Goal: Task Accomplishment & Management: Manage account settings

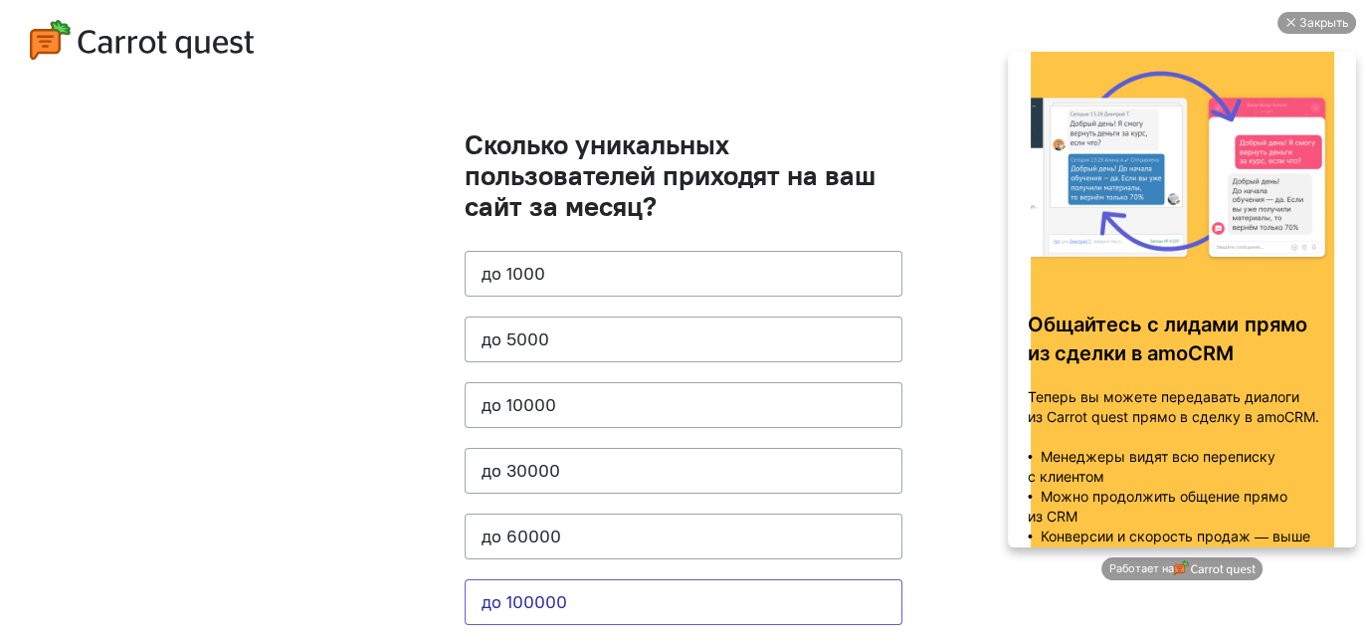
click at [667, 513] on button "до 100000" at bounding box center [684, 602] width 438 height 46
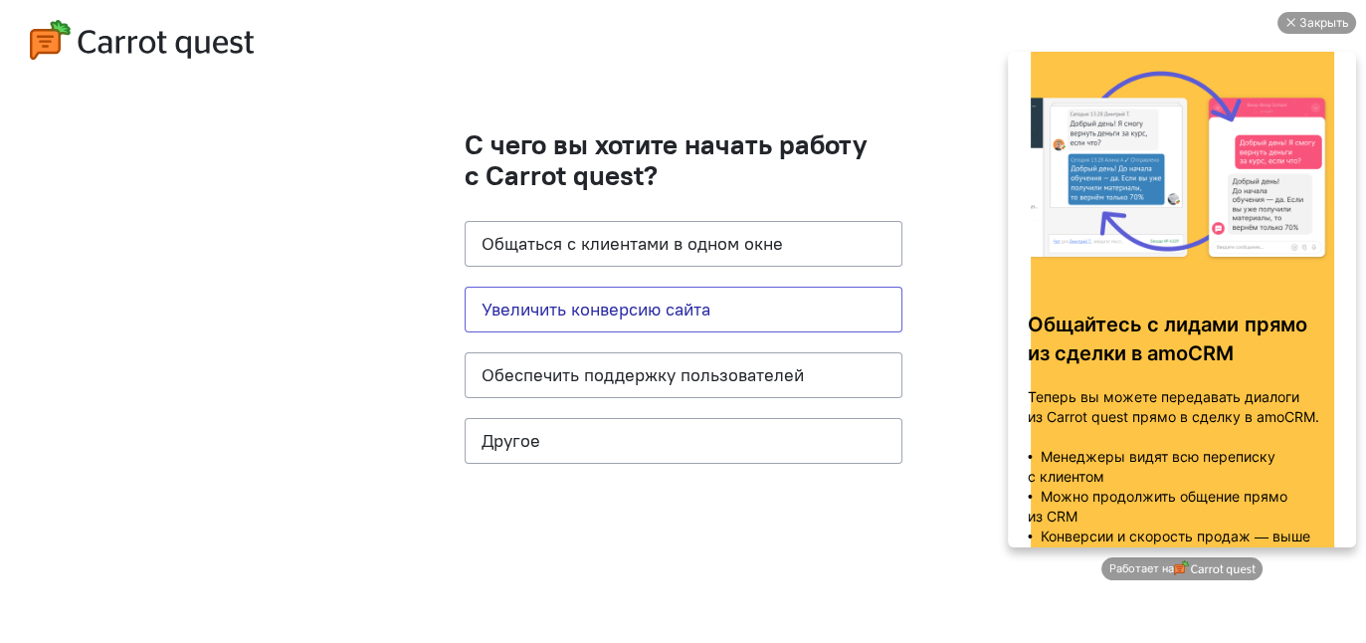
click at [641, 300] on button "Увеличить конверсию сайта" at bounding box center [684, 310] width 438 height 46
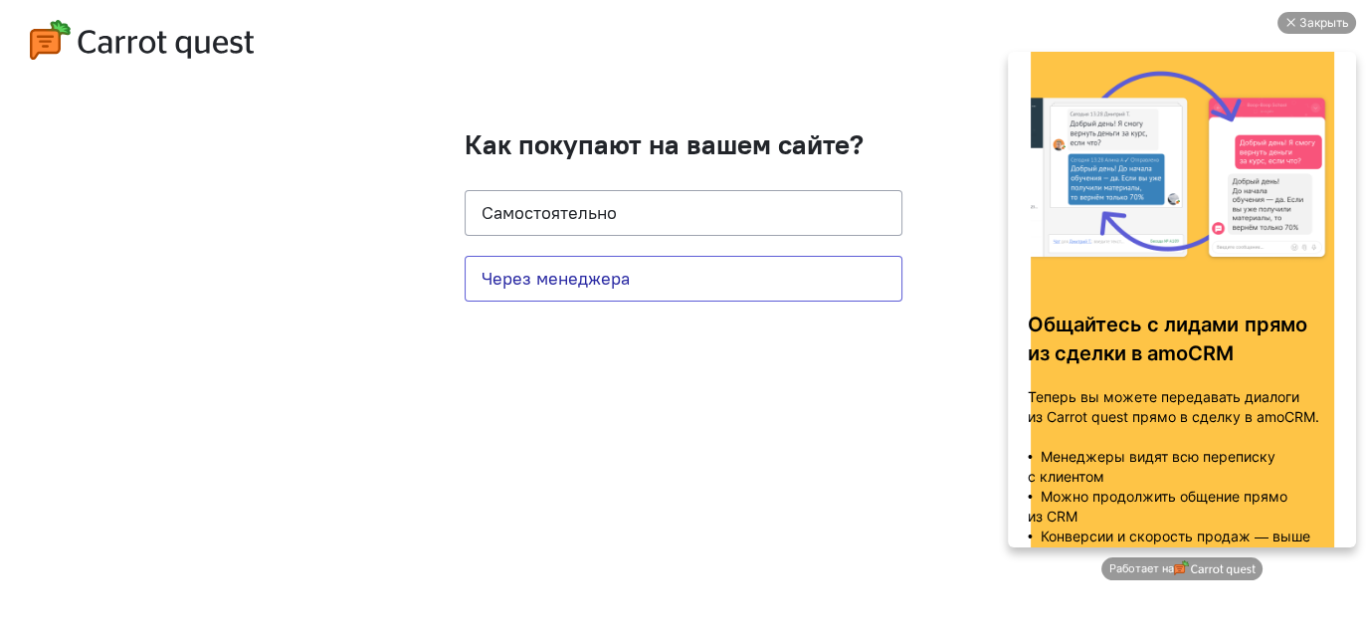
click at [614, 268] on button "Через менеджера" at bounding box center [684, 279] width 438 height 46
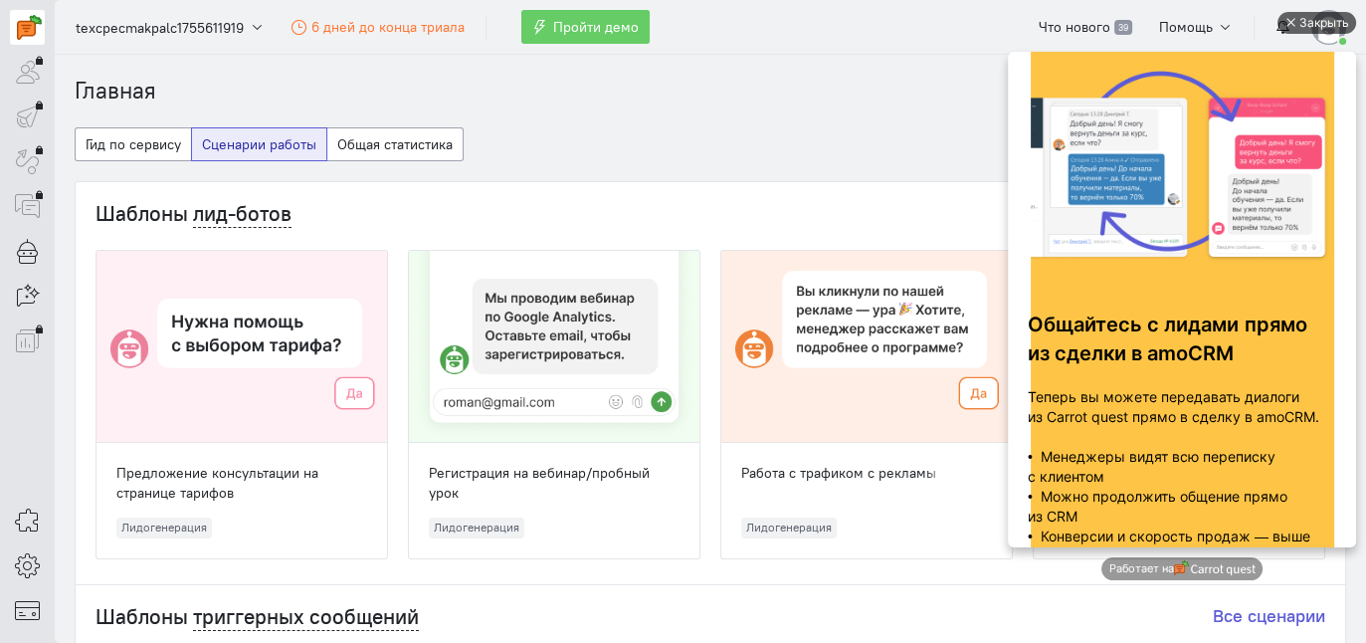
click at [1091, 19] on div "Закрыть" at bounding box center [1316, 23] width 79 height 22
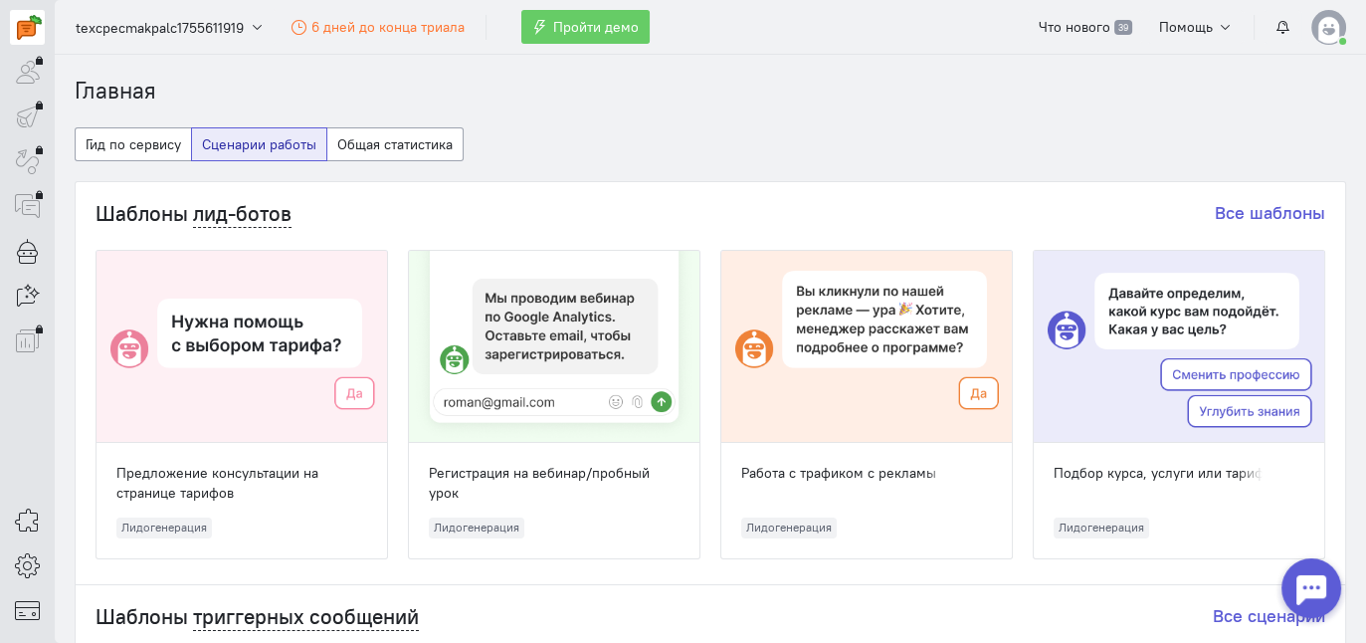
click at [1091, 25] on img at bounding box center [1328, 27] width 35 height 35
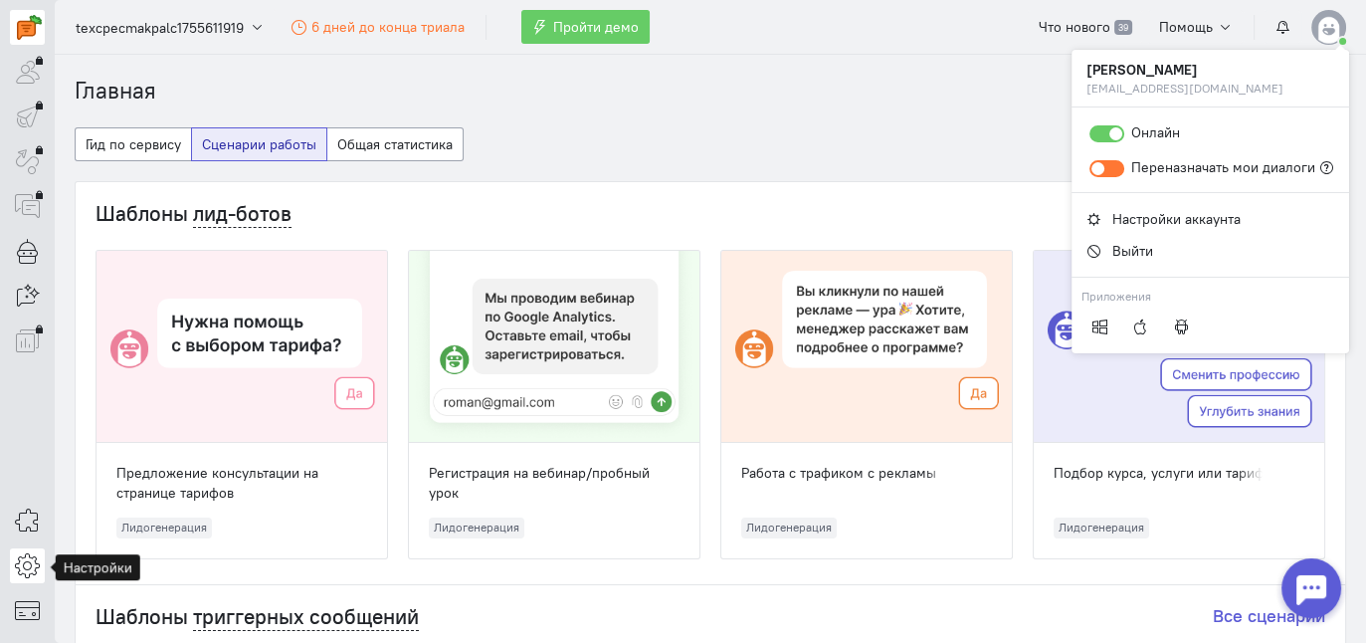
drag, startPoint x: 15, startPoint y: 577, endPoint x: 36, endPoint y: 570, distance: 22.0
click at [15, 513] on icon at bounding box center [27, 565] width 25 height 24
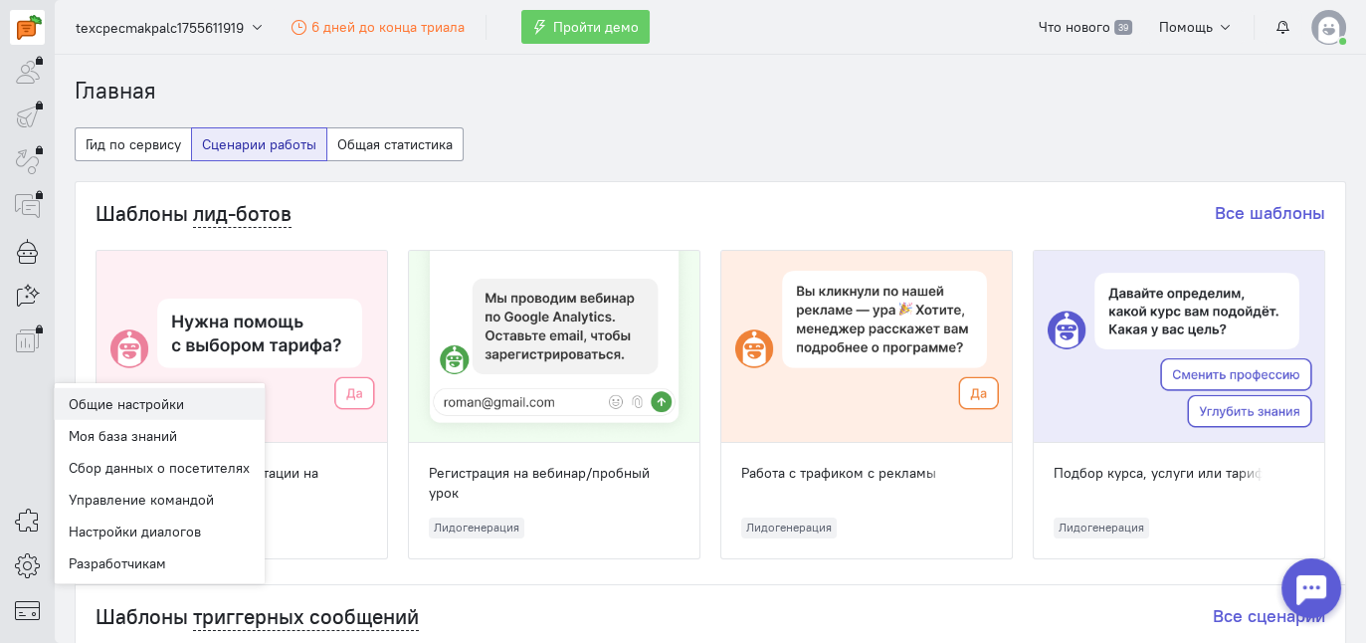
click at [174, 393] on link "Общие настройки" at bounding box center [159, 404] width 211 height 32
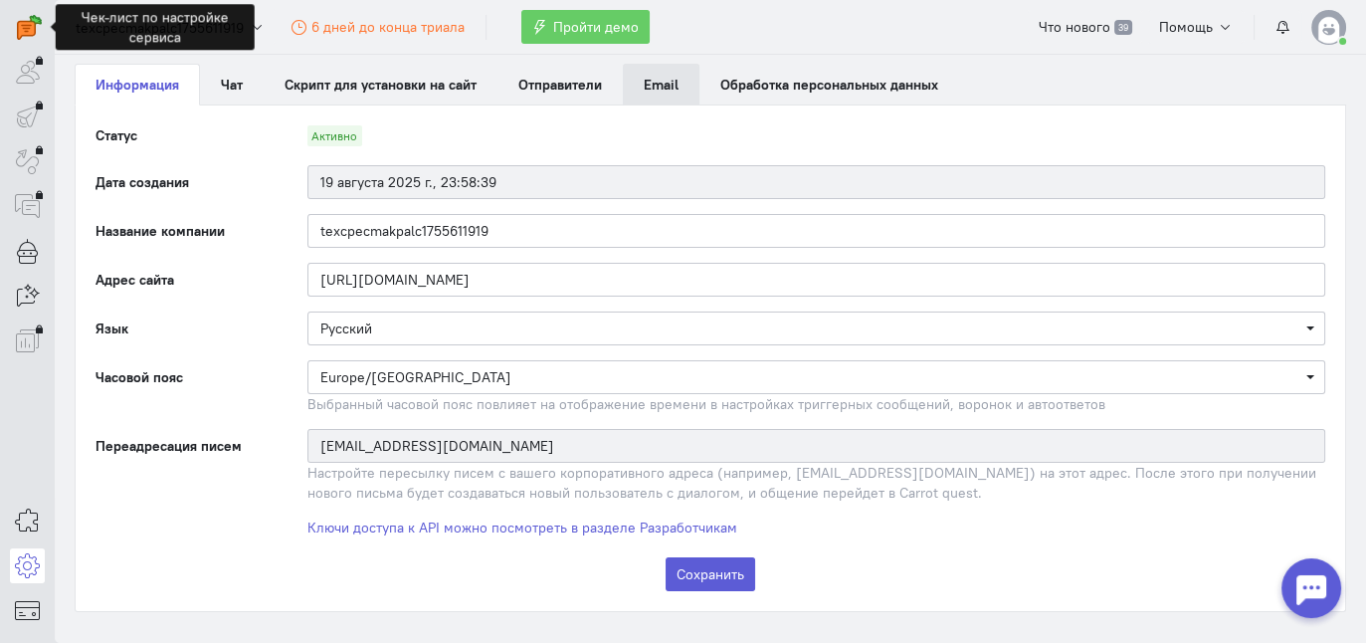
scroll to position [35, 0]
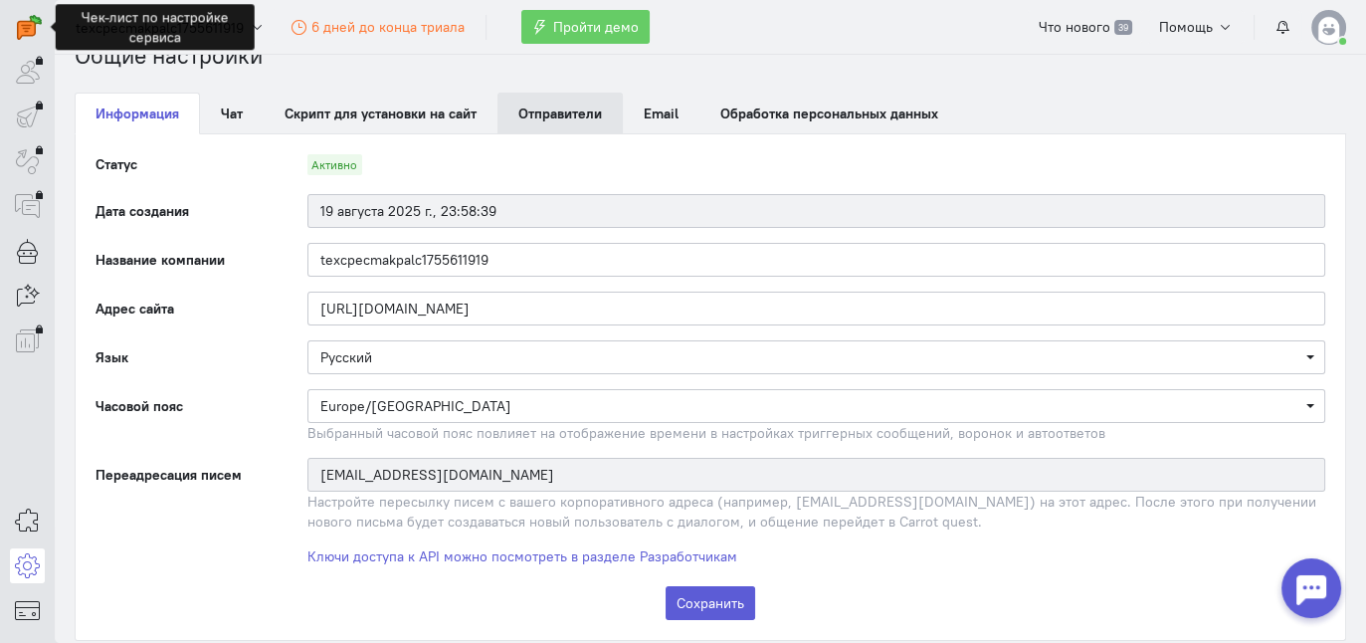
click at [572, 112] on span "Отправители" at bounding box center [560, 113] width 84 height 18
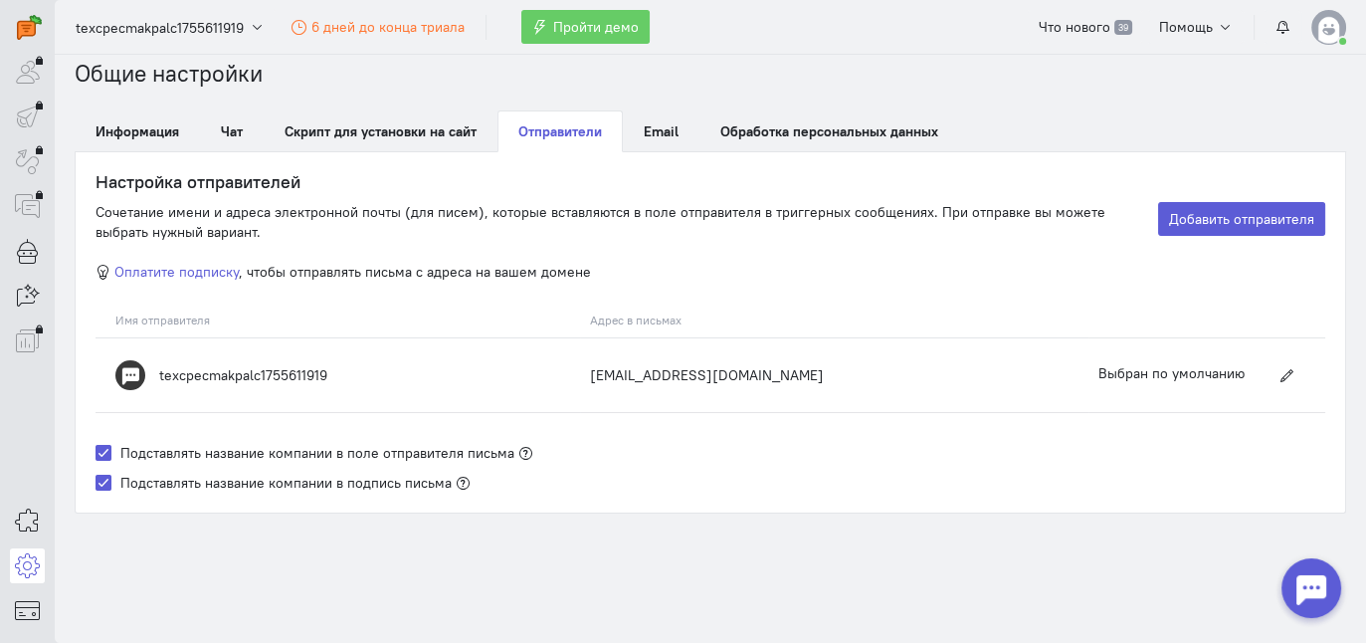
scroll to position [14, 0]
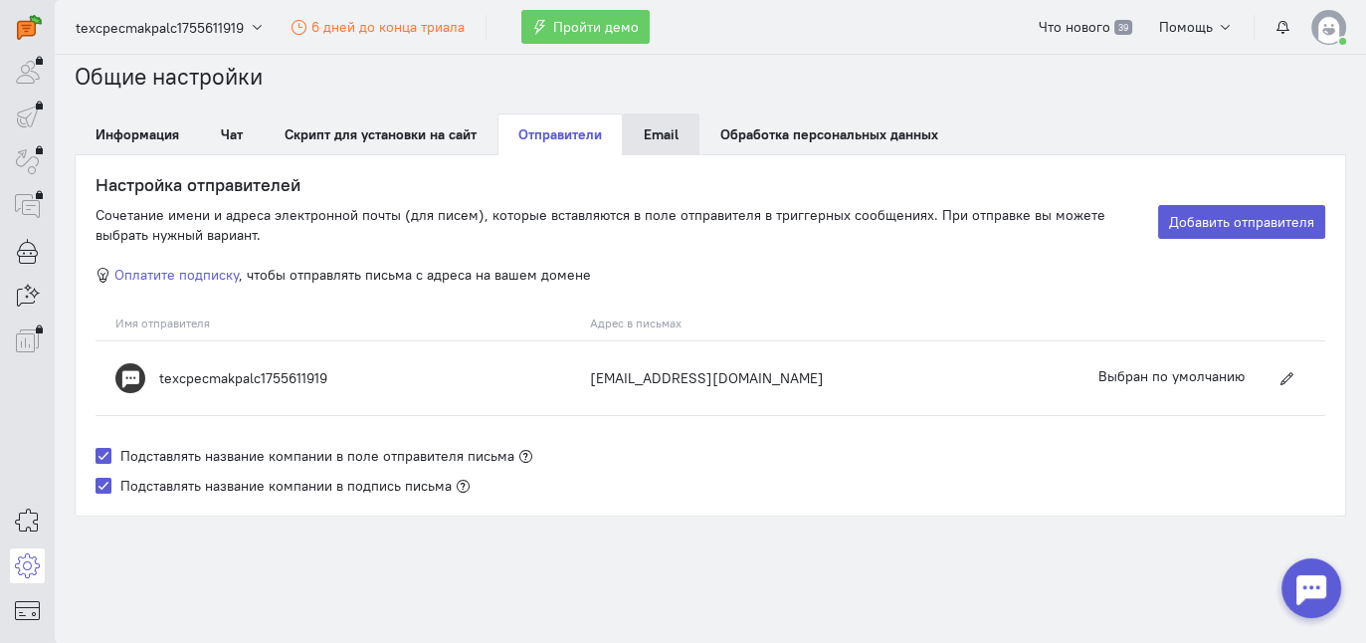
click at [647, 122] on link "Email" at bounding box center [661, 134] width 77 height 42
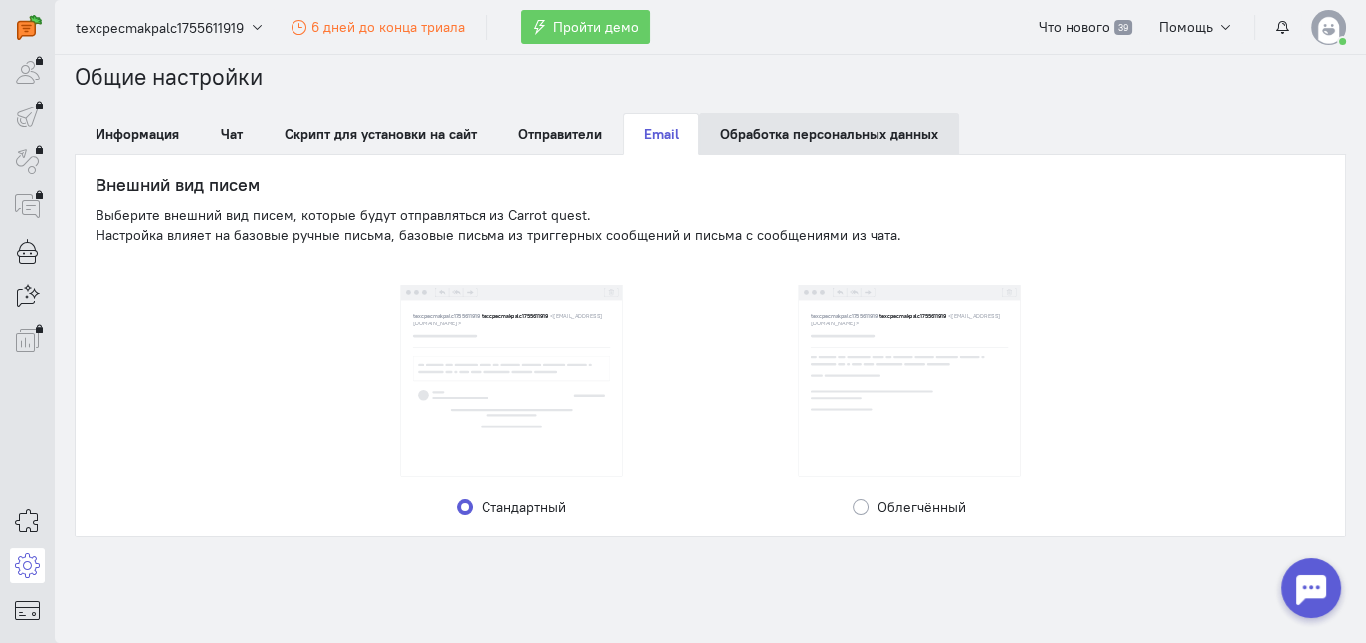
click at [760, 134] on link "Обработка персональных данных" at bounding box center [829, 134] width 260 height 42
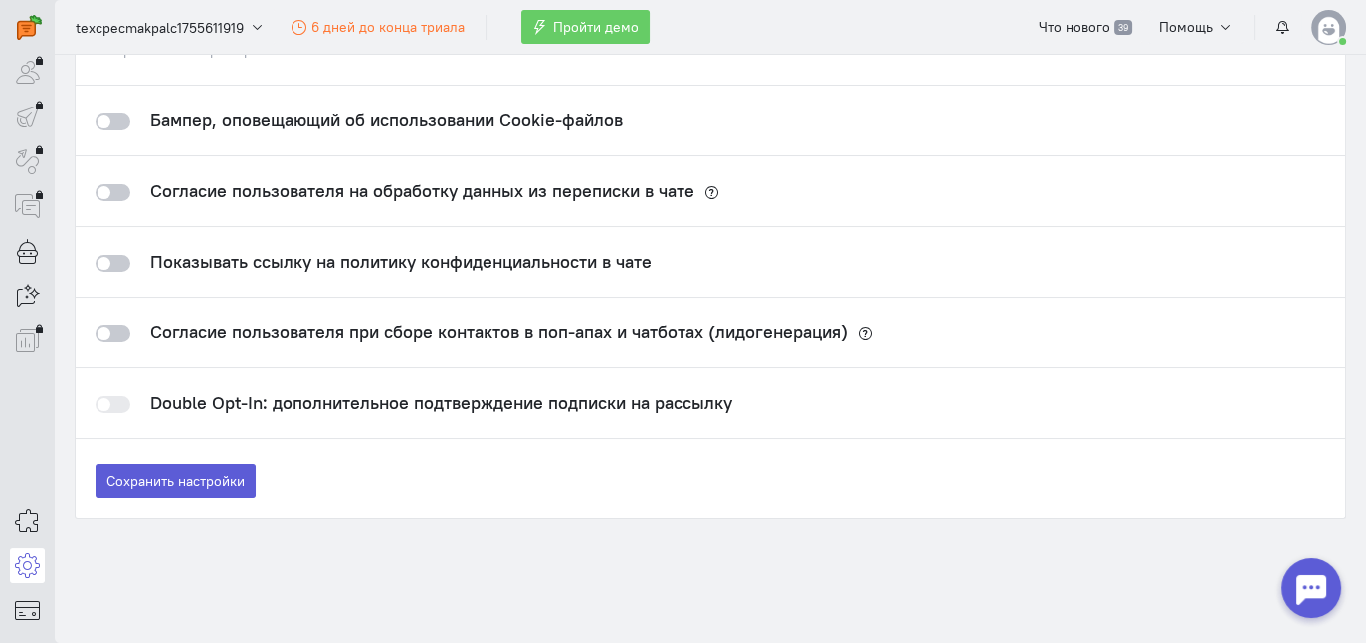
scroll to position [0, 0]
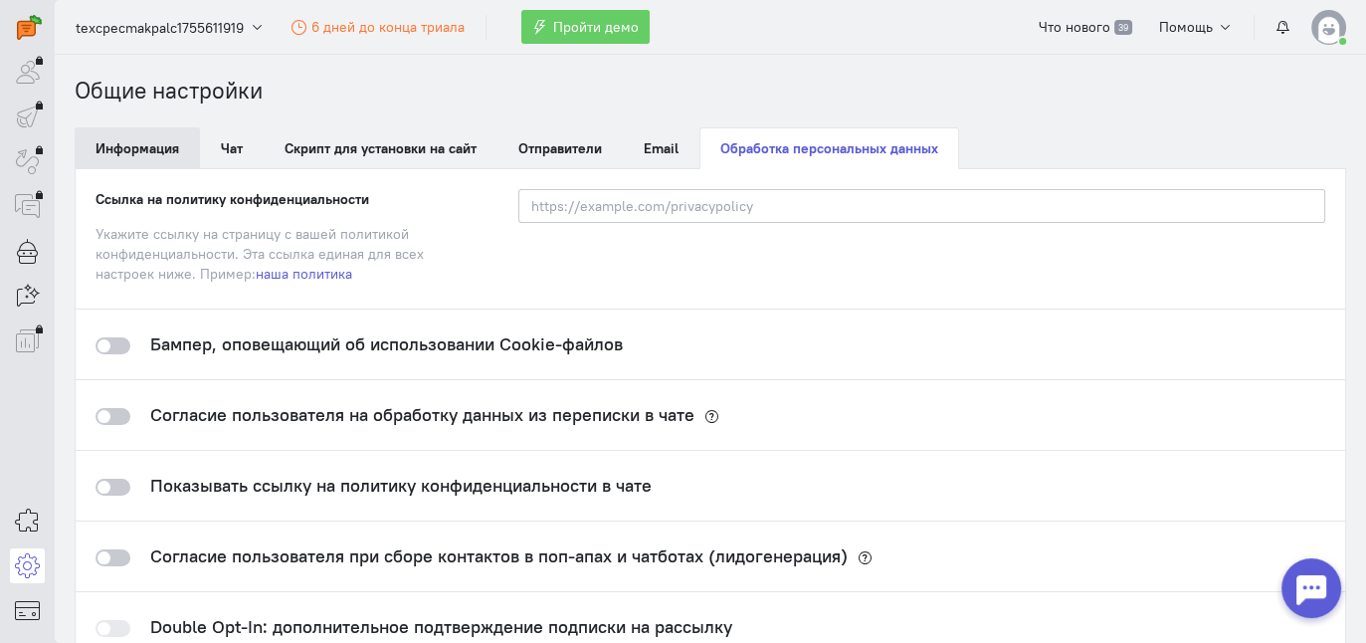
click at [141, 147] on link "Информация" at bounding box center [137, 148] width 125 height 42
